Goal: Task Accomplishment & Management: Use online tool/utility

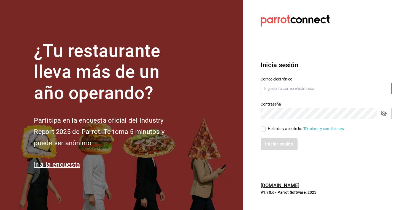
click at [290, 89] on input "text" at bounding box center [326, 89] width 131 height 12
click at [384, 89] on input "text" at bounding box center [326, 89] width 131 height 12
type input "[EMAIL_ADDRESS][DOMAIN_NAME]"
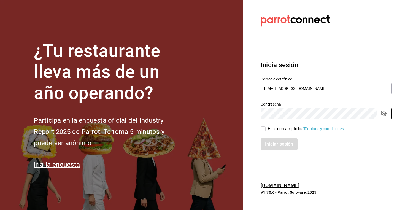
click at [277, 130] on div "He leído y acepto los Términos y condiciones." at bounding box center [306, 129] width 77 height 6
click at [266, 130] on input "He leído y acepto los Términos y condiciones." at bounding box center [263, 129] width 5 height 5
checkbox input "true"
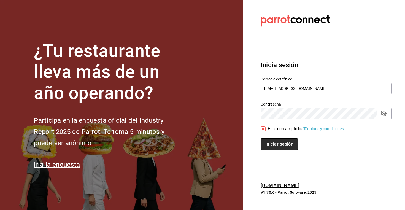
click at [269, 143] on button "Iniciar sesión" at bounding box center [279, 144] width 37 height 12
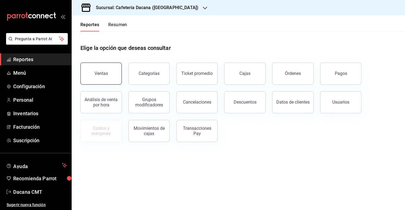
click at [111, 71] on button "Ventas" at bounding box center [101, 74] width 41 height 22
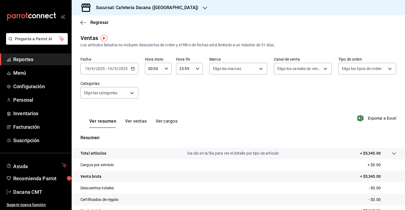
click at [129, 125] on button "Ver ventas" at bounding box center [136, 123] width 22 height 9
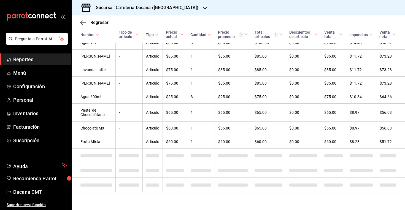
scroll to position [291, 0]
